Goal: Transaction & Acquisition: Subscribe to service/newsletter

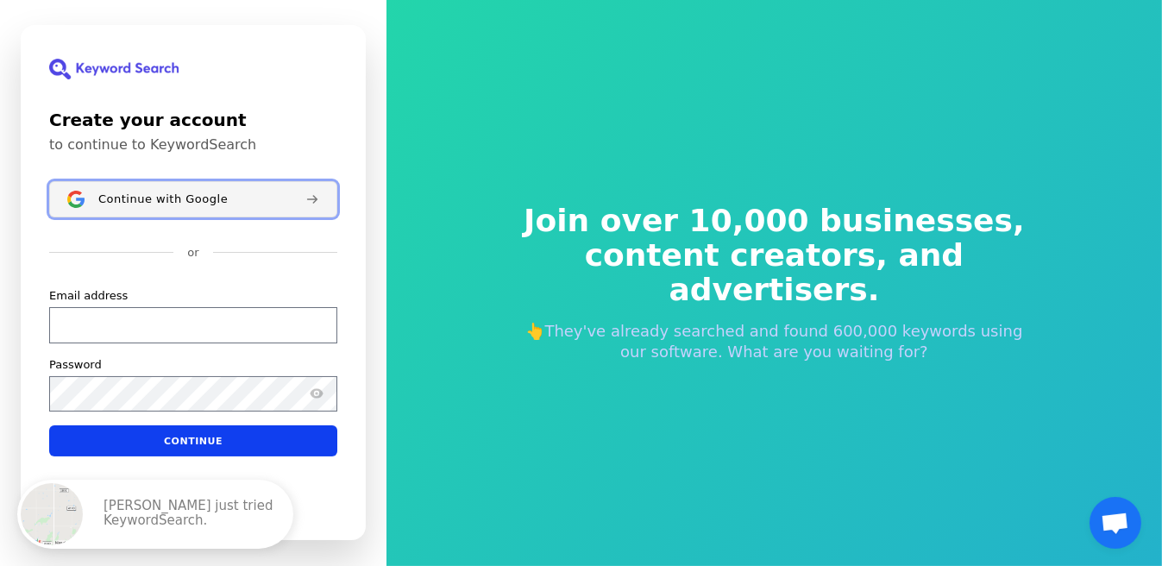
click at [170, 202] on span "Continue with Google" at bounding box center [162, 199] width 129 height 14
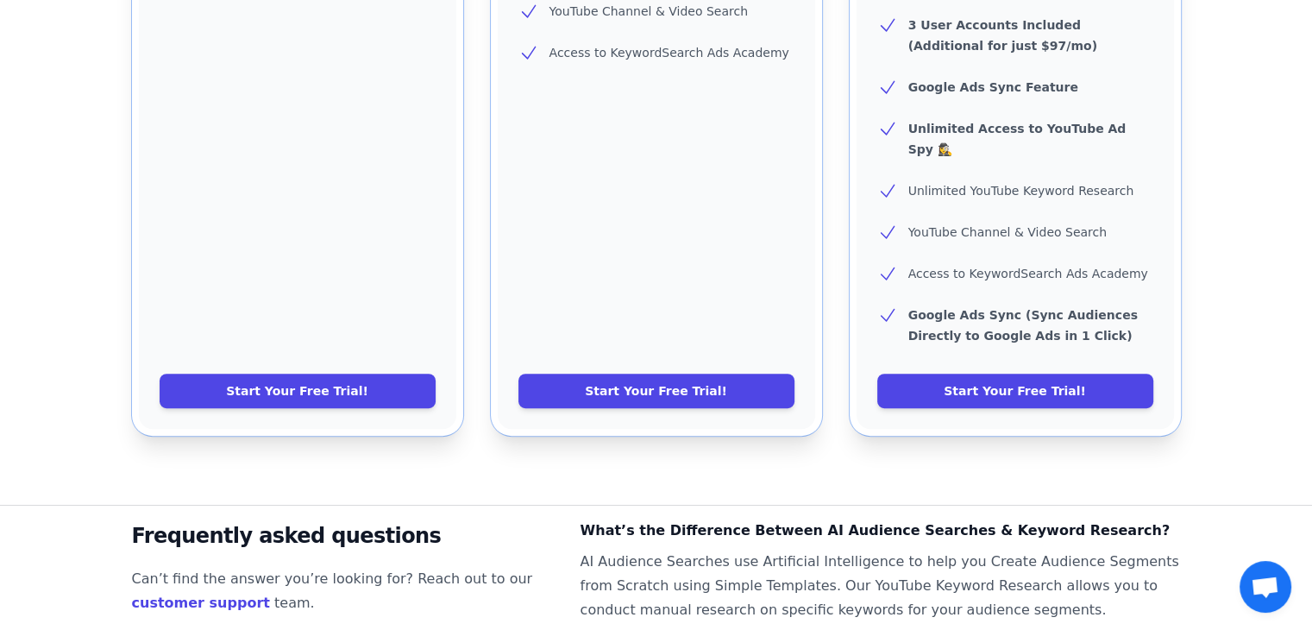
scroll to position [863, 0]
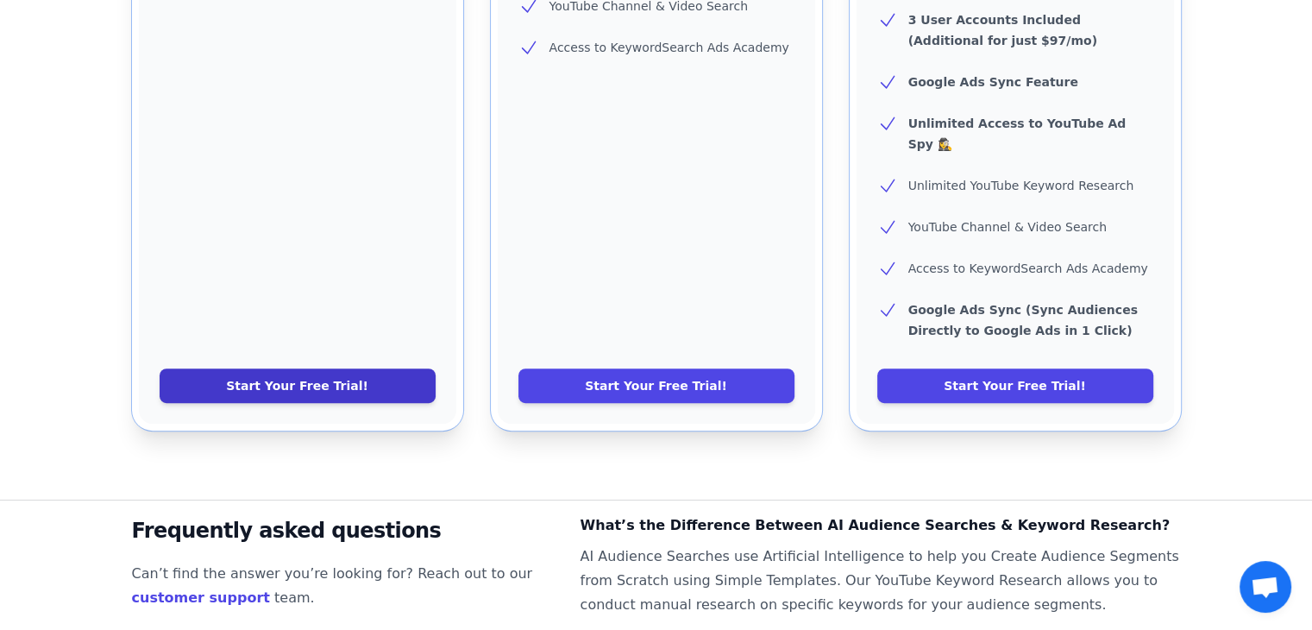
click at [361, 368] on link "Start Your Free Trial!" at bounding box center [298, 385] width 276 height 35
